Goal: Task Accomplishment & Management: Manage account settings

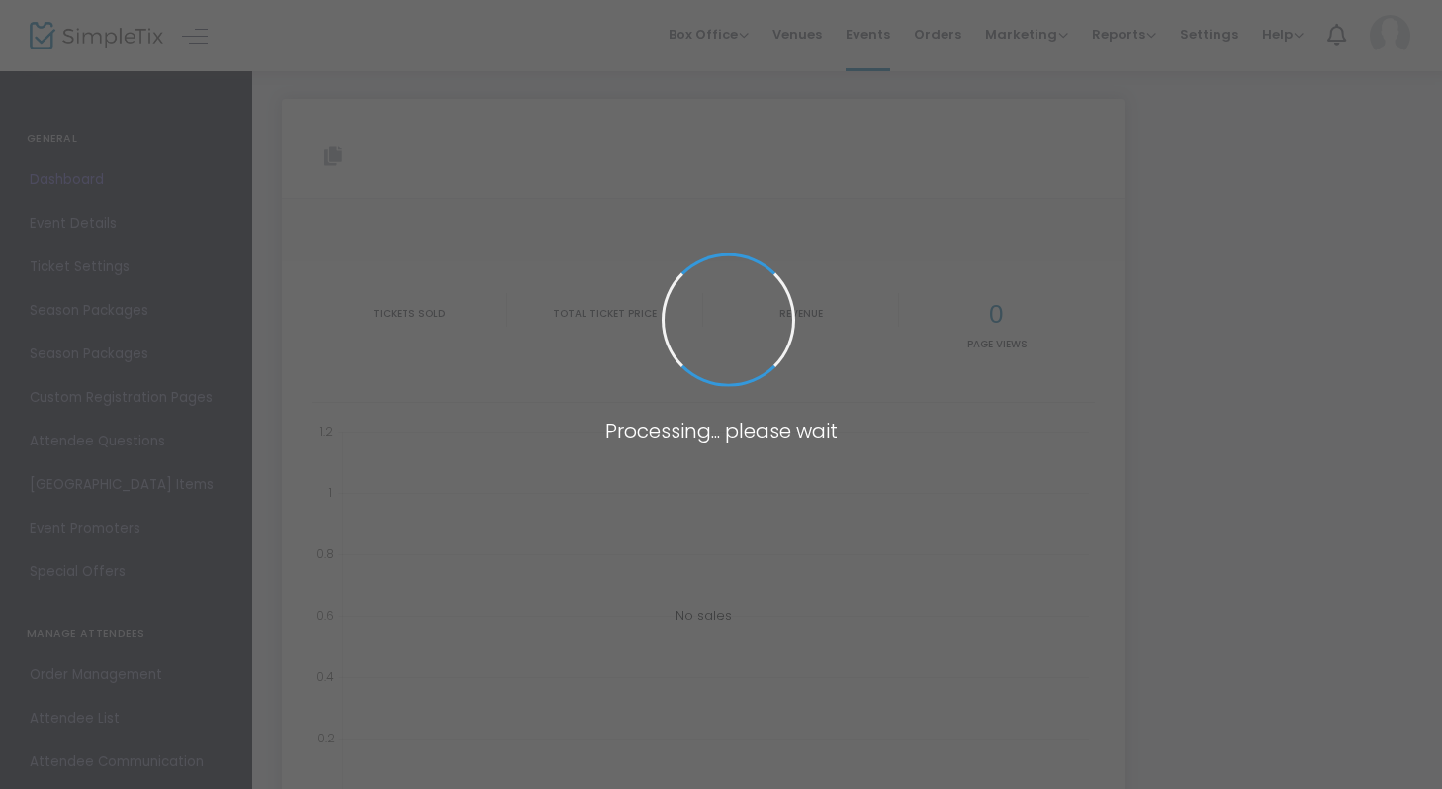
type input "[URL][DOMAIN_NAME]"
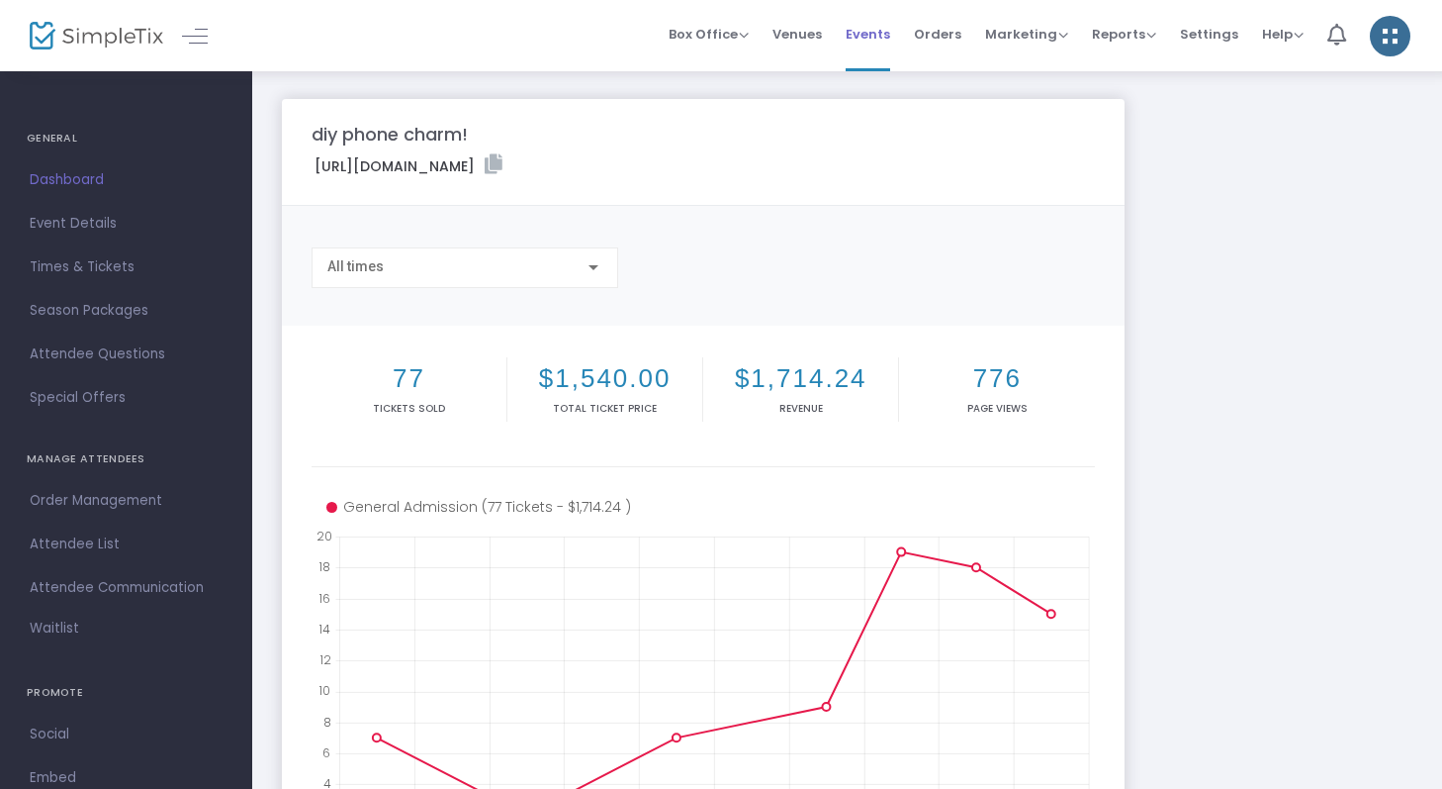
click at [889, 49] on span "Events" at bounding box center [868, 34] width 45 height 50
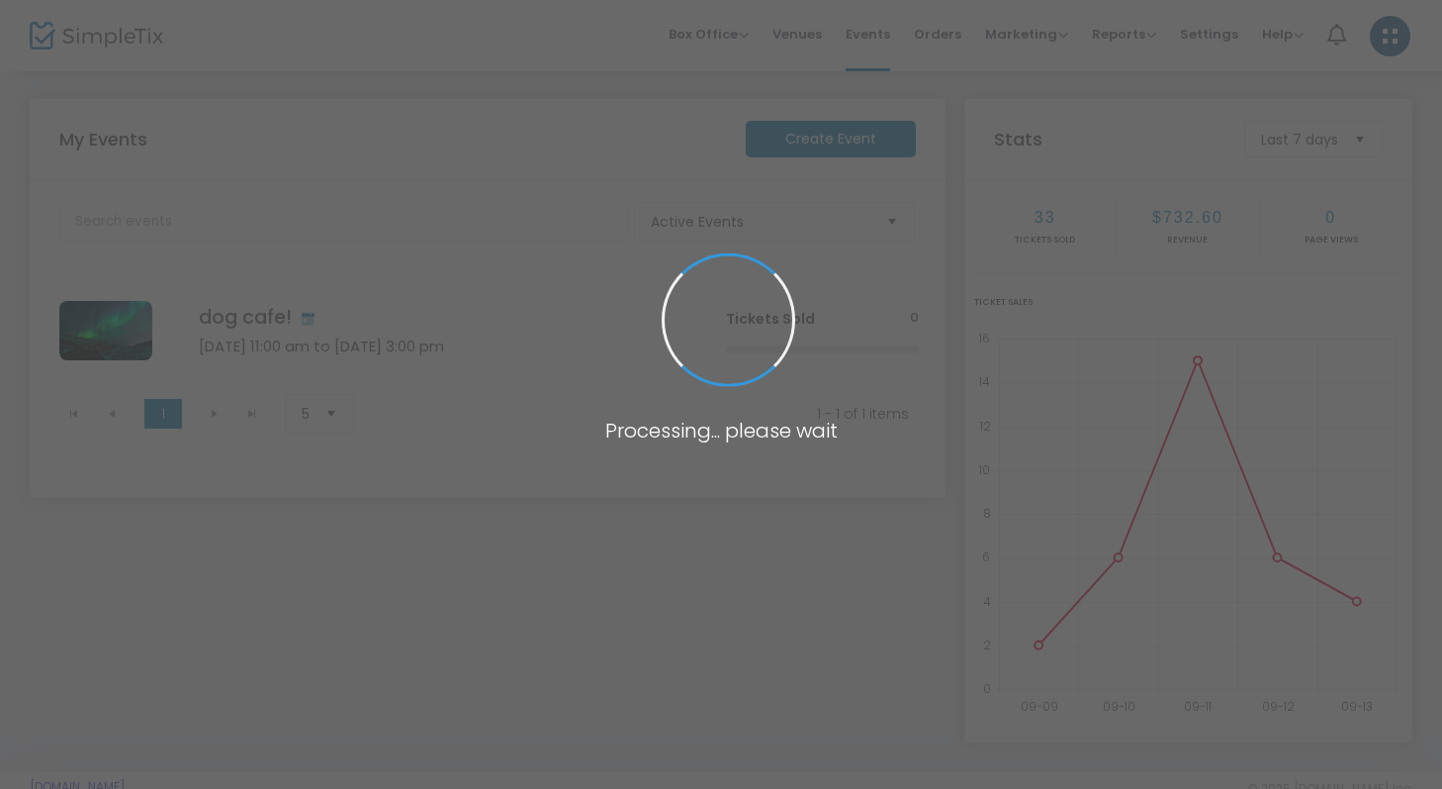
click at [886, 33] on span at bounding box center [721, 394] width 1442 height 789
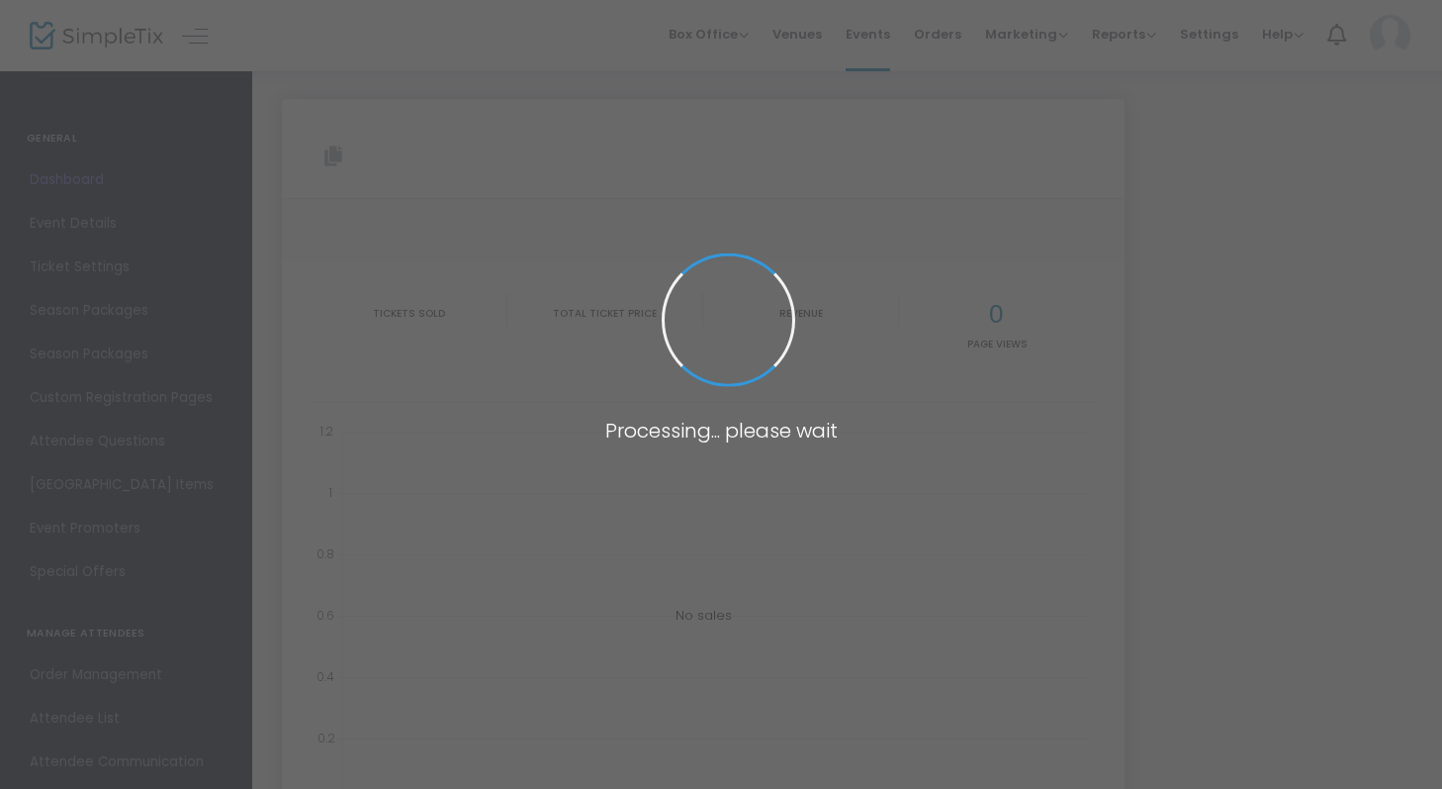
type input "[URL][DOMAIN_NAME]"
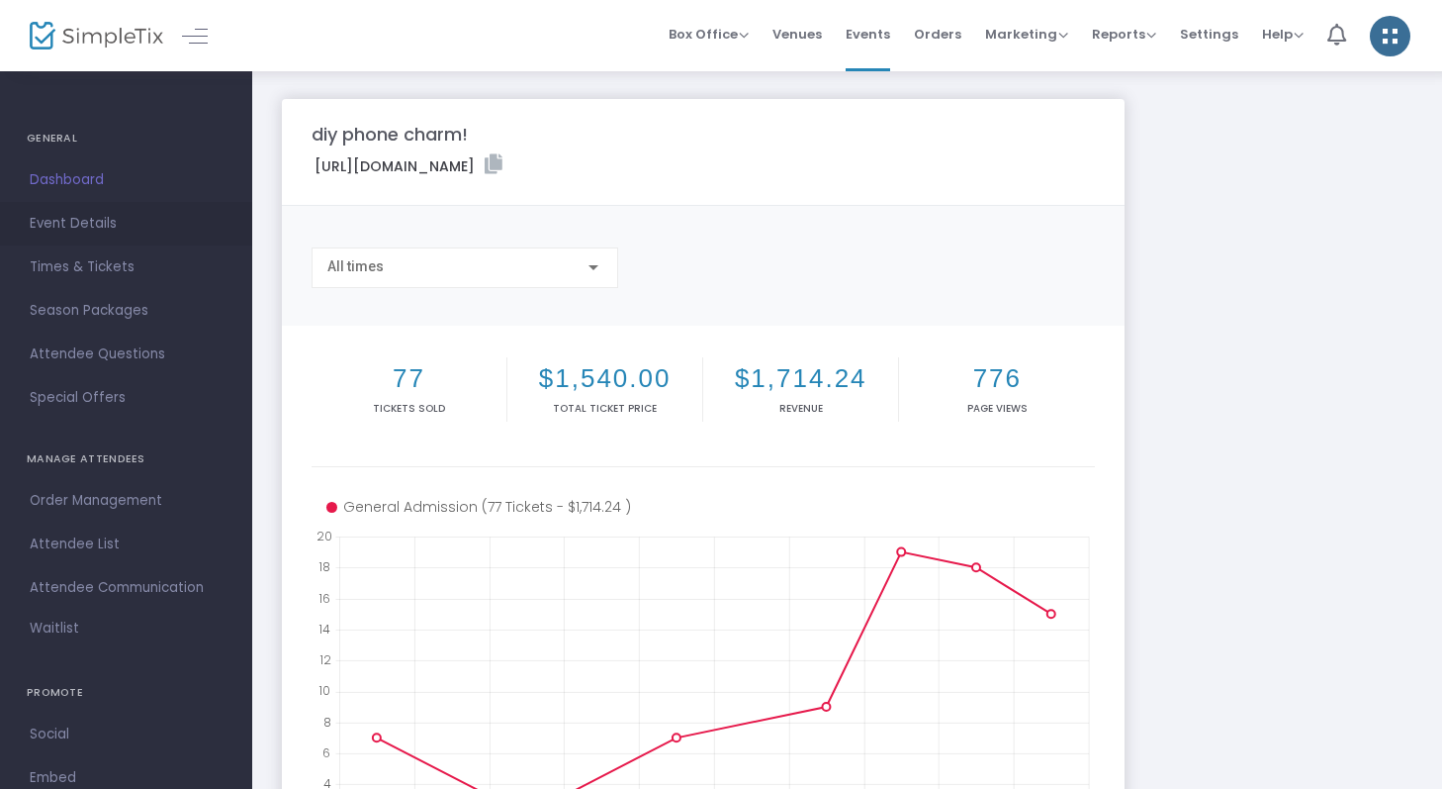
click at [122, 220] on span "Event Details" at bounding box center [126, 224] width 193 height 26
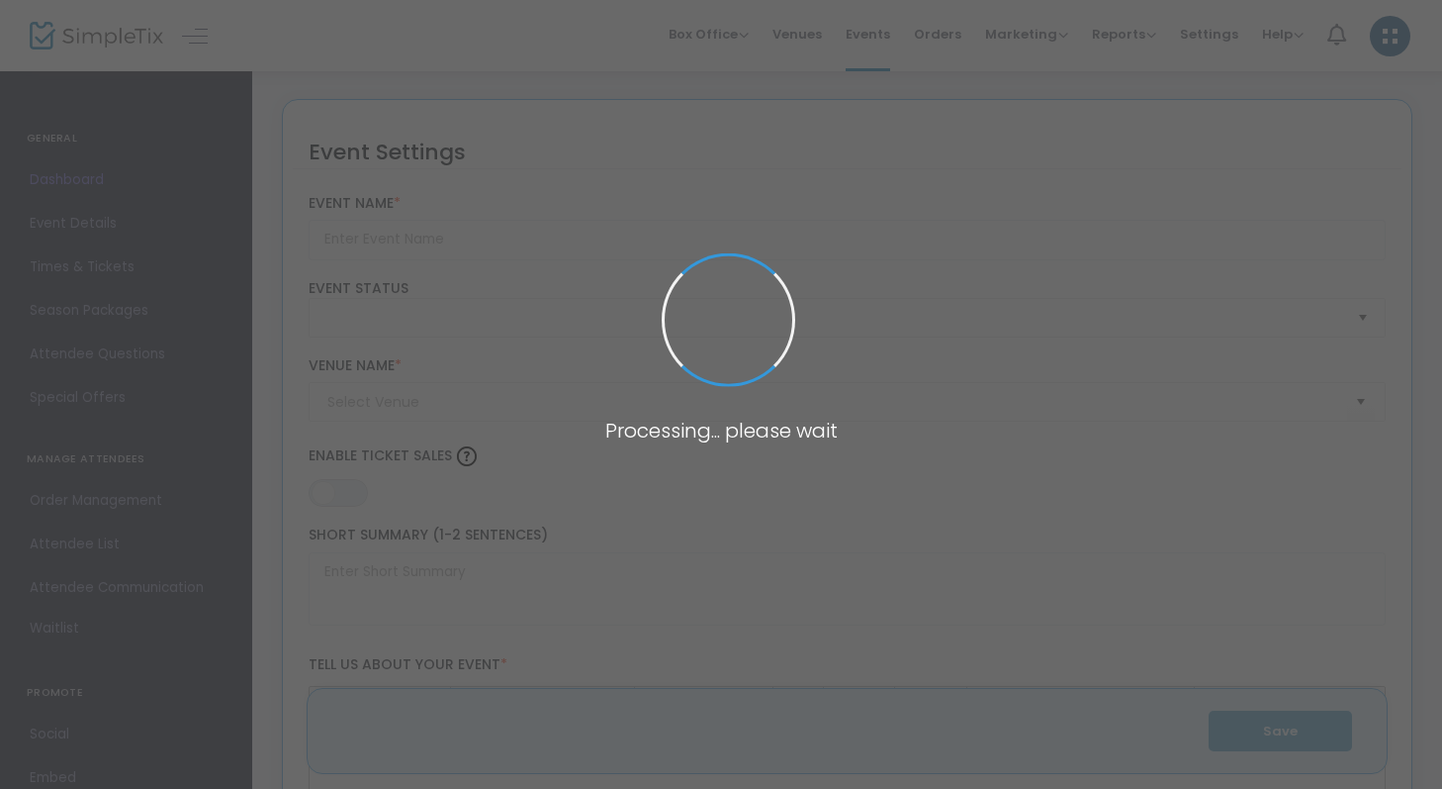
type input "diy phone charm!"
type textarea "make your own beaded phone charm!"
type input "13.000 %"
type input "Buy Tickets"
type input "Linked Market"
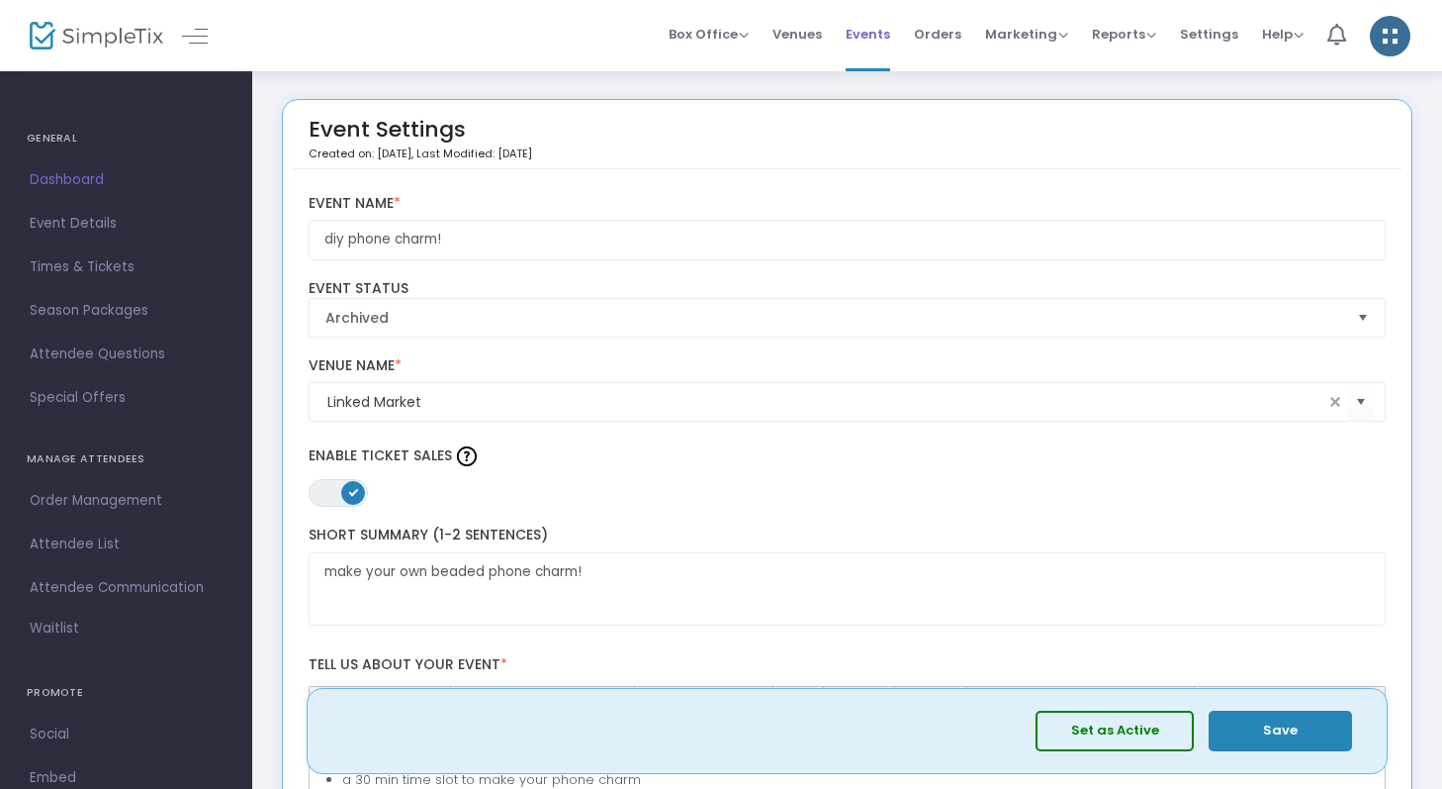
click at [874, 36] on span "Events" at bounding box center [868, 34] width 45 height 50
click at [0, 0] on span at bounding box center [0, 0] width 0 height 0
